Goal: Communication & Community: Connect with others

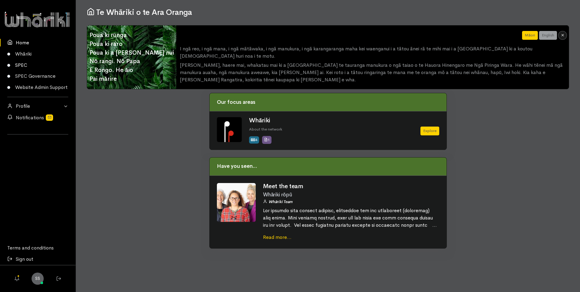
click at [18, 62] on link "SPEC" at bounding box center [38, 64] width 76 height 11
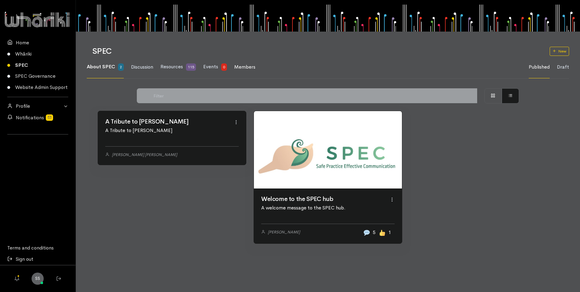
click at [251, 67] on span "Members" at bounding box center [244, 67] width 21 height 6
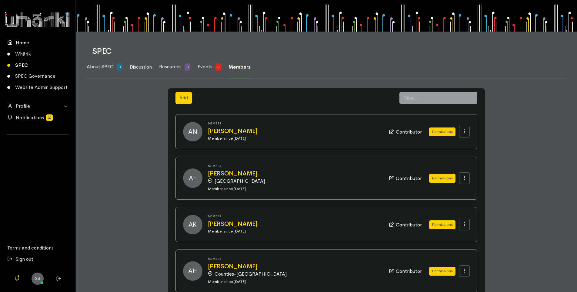
click at [24, 41] on link "Home" at bounding box center [38, 42] width 76 height 11
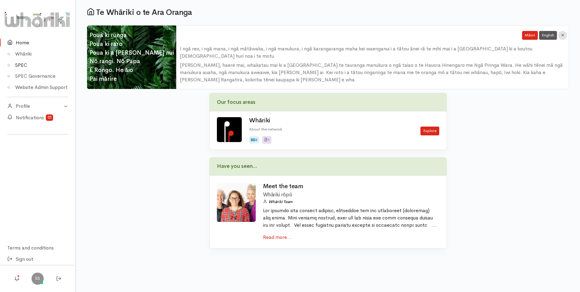
click at [22, 66] on link "SPEC" at bounding box center [38, 64] width 76 height 11
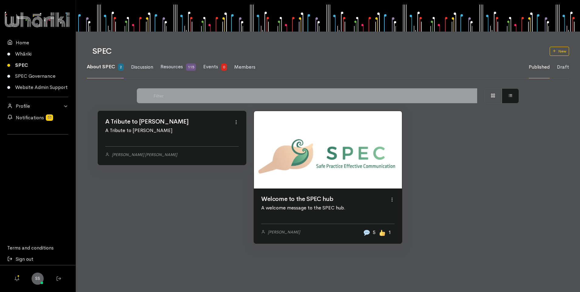
click at [98, 66] on span "About SPEC" at bounding box center [101, 66] width 28 height 6
click at [167, 64] on span "Resources" at bounding box center [171, 66] width 22 height 6
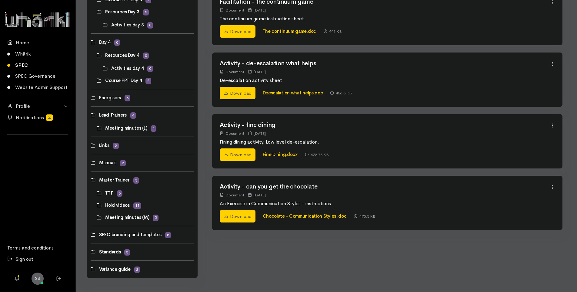
scroll to position [283, 0]
click at [97, 192] on link at bounding box center [97, 192] width 0 height 0
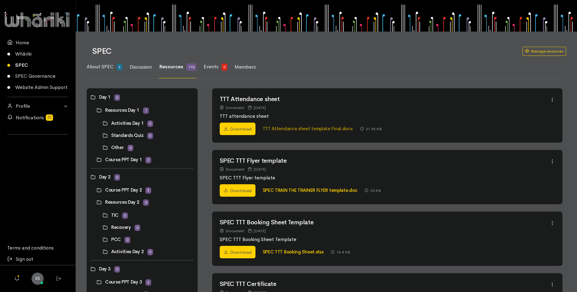
click at [270, 128] on link "TTT Attendance sheet template Final.docx" at bounding box center [308, 129] width 90 height 6
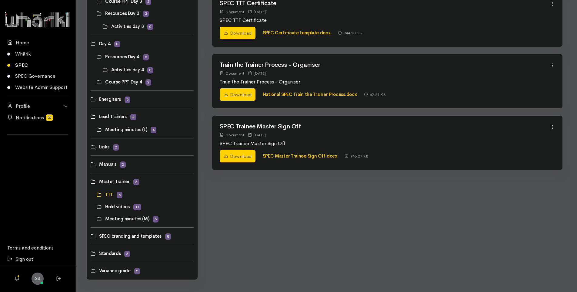
scroll to position [283, 0]
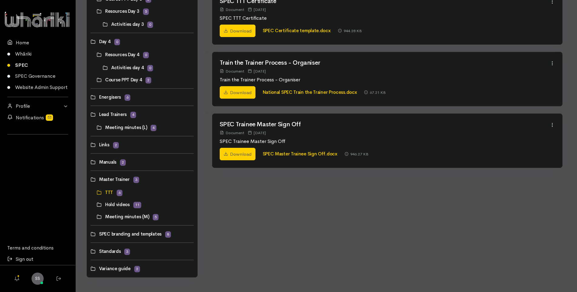
click at [91, 114] on link at bounding box center [91, 114] width 0 height 0
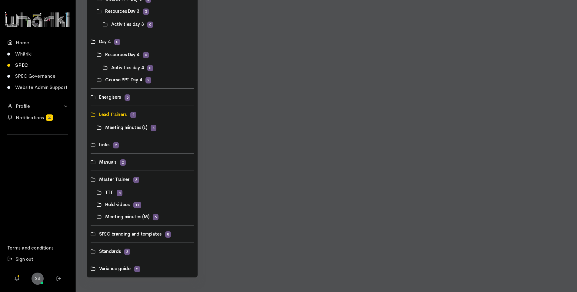
scroll to position [0, 0]
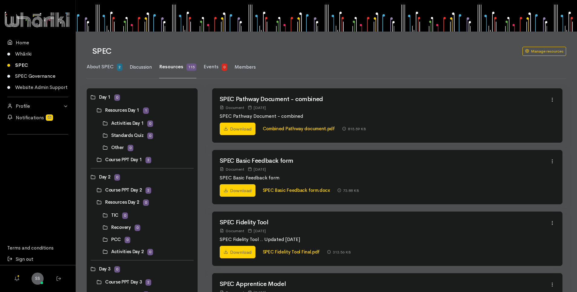
click at [20, 76] on link "SPEC Governance" at bounding box center [38, 76] width 76 height 11
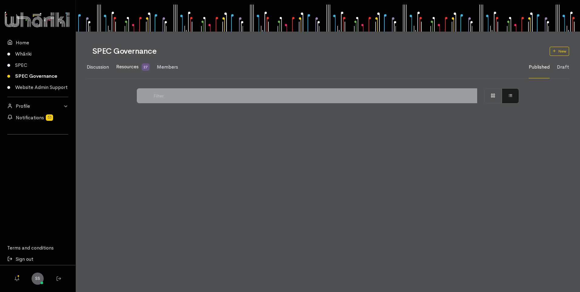
click at [133, 66] on span "Resources" at bounding box center [127, 66] width 22 height 6
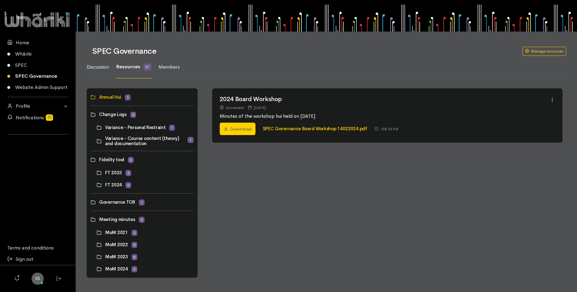
scroll to position [0, 0]
click at [91, 219] on link at bounding box center [91, 219] width 0 height 0
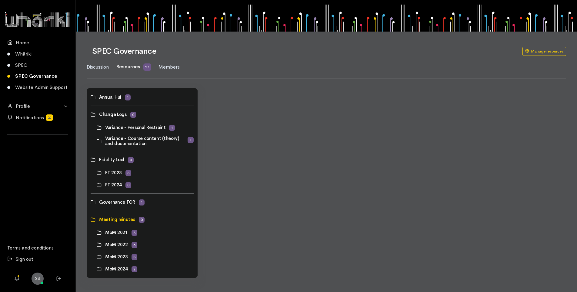
click at [91, 219] on link at bounding box center [91, 219] width 0 height 0
click at [536, 50] on link "Manage resources" at bounding box center [545, 51] width 44 height 9
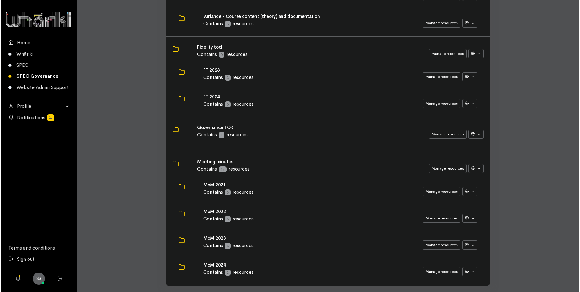
scroll to position [186, 0]
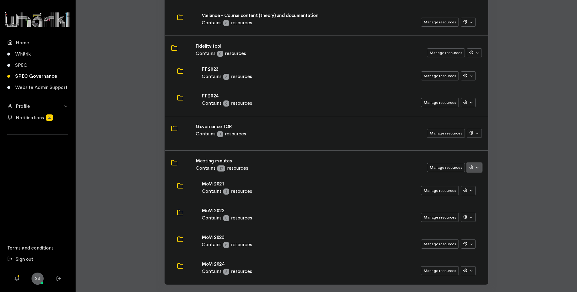
click at [477, 167] on button "button" at bounding box center [474, 167] width 15 height 9
click at [438, 166] on button "Manage resources" at bounding box center [446, 167] width 38 height 9
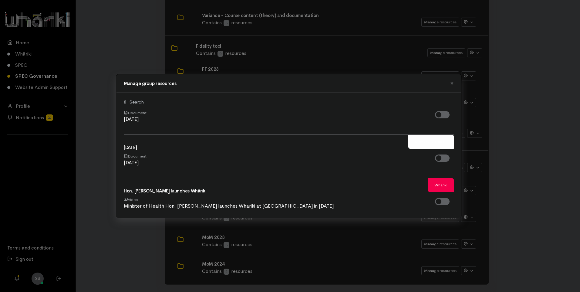
scroll to position [1115, 0]
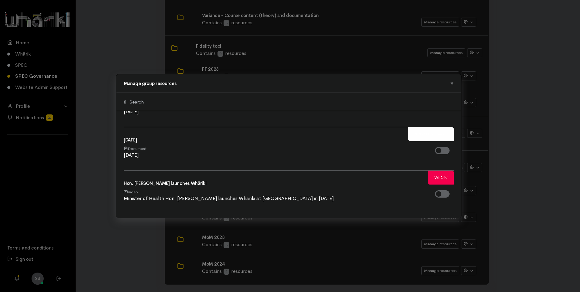
click at [451, 82] on span "×" at bounding box center [452, 83] width 4 height 9
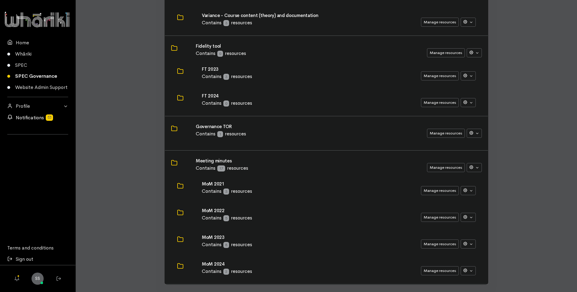
click at [27, 118] on link "Notifications" at bounding box center [38, 117] width 76 height 11
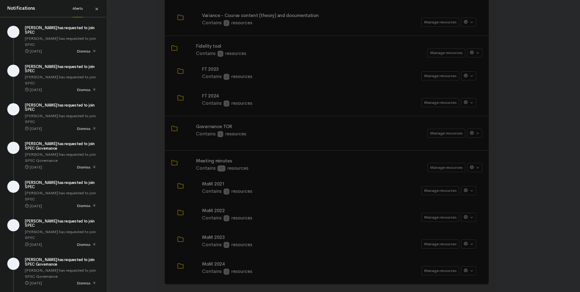
click at [97, 8] on span "×" at bounding box center [97, 9] width 4 height 9
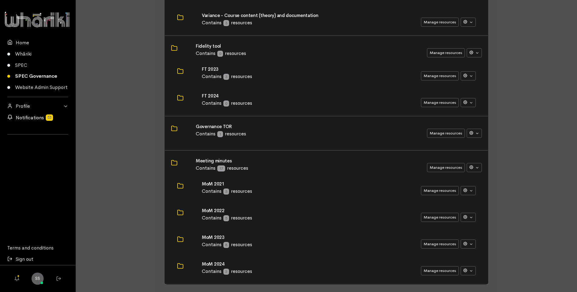
click at [25, 116] on link "Notifications" at bounding box center [38, 117] width 76 height 11
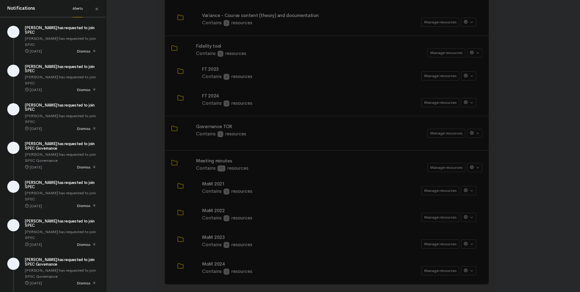
click at [11, 8] on h4 "Notifications" at bounding box center [21, 8] width 28 height 7
click at [74, 6] on link "Alerts" at bounding box center [77, 8] width 10 height 17
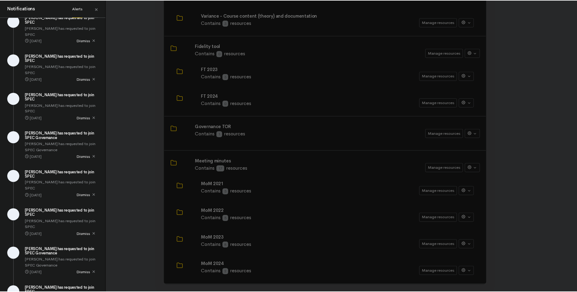
scroll to position [0, 0]
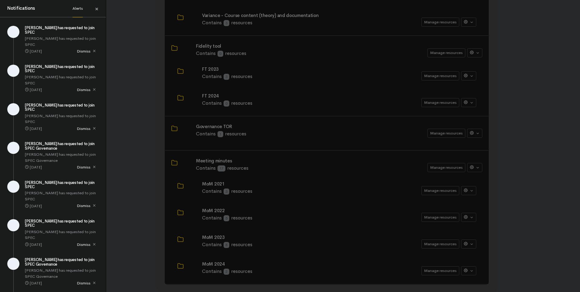
click at [97, 9] on span "×" at bounding box center [97, 9] width 4 height 9
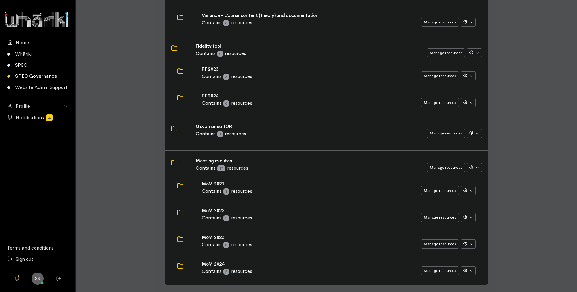
click at [22, 65] on link "SPEC" at bounding box center [38, 64] width 76 height 11
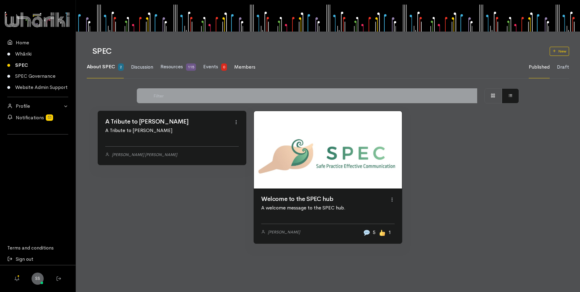
click at [249, 66] on span "Members" at bounding box center [244, 67] width 21 height 6
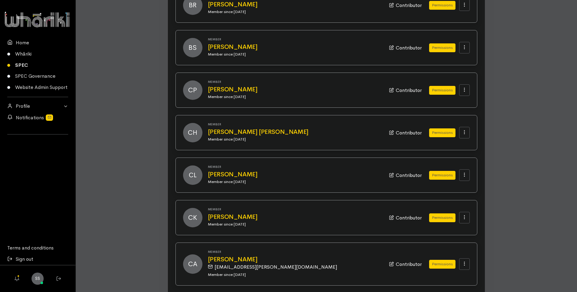
scroll to position [546, 0]
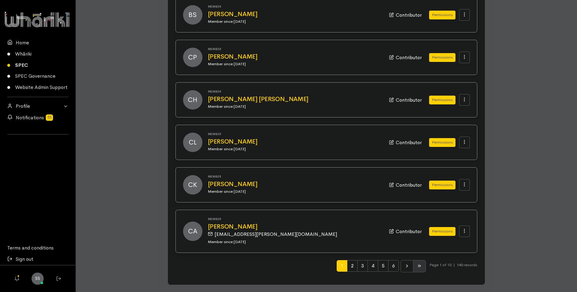
click at [418, 265] on icon at bounding box center [419, 265] width 5 height 5
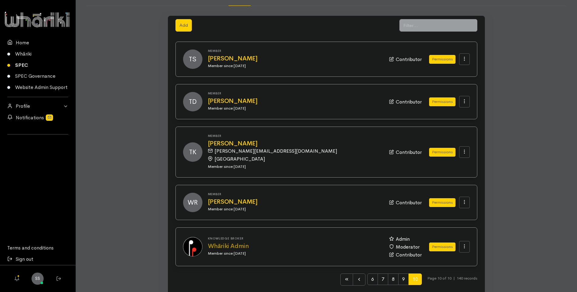
scroll to position [86, 0]
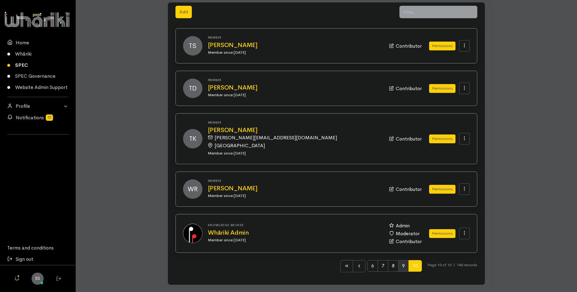
click at [400, 265] on span "9" at bounding box center [403, 266] width 11 height 12
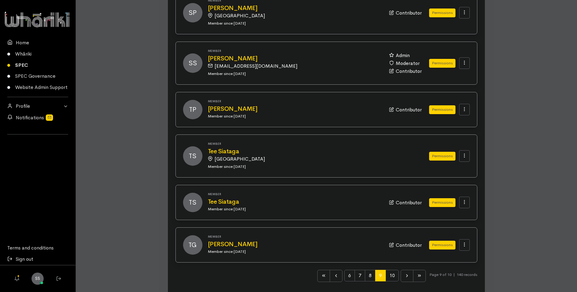
scroll to position [541, 0]
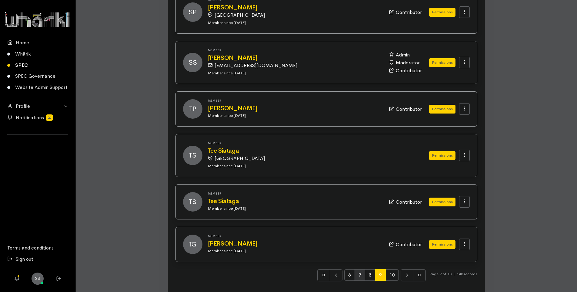
click at [358, 276] on span "7" at bounding box center [360, 275] width 11 height 12
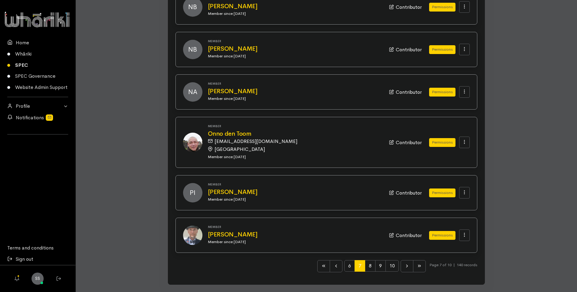
scroll to position [538, 0]
click at [321, 266] on icon at bounding box center [323, 265] width 5 height 5
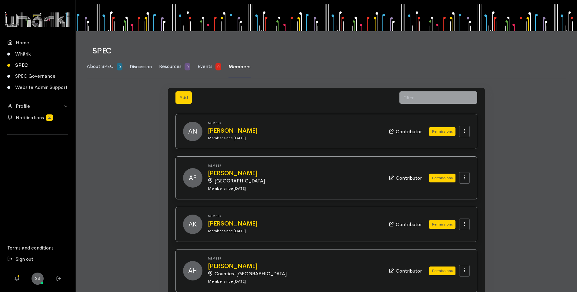
scroll to position [0, 0]
click at [433, 99] on input "text" at bounding box center [433, 98] width 66 height 12
type input "weston"
click at [471, 96] on icon at bounding box center [471, 98] width 5 height 5
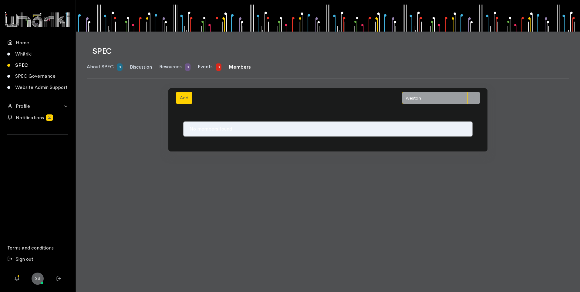
drag, startPoint x: 432, startPoint y: 96, endPoint x: 396, endPoint y: 98, distance: 36.1
click at [396, 98] on div "Add [GEOGRAPHIC_DATA]" at bounding box center [327, 98] width 311 height 12
click at [247, 67] on span "Members" at bounding box center [240, 67] width 22 height 6
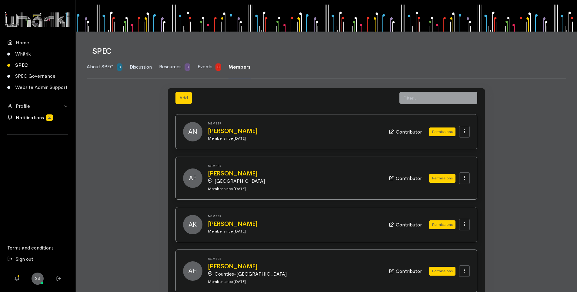
click at [24, 116] on link "Notifications" at bounding box center [38, 117] width 76 height 11
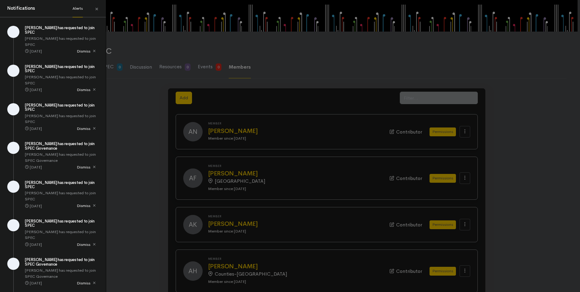
click at [30, 28] on h5 "[PERSON_NAME] has requested to join SPEC" at bounding box center [62, 30] width 74 height 9
click at [9, 32] on div at bounding box center [13, 32] width 12 height 12
click at [96, 6] on span "×" at bounding box center [97, 9] width 4 height 9
